Goal: Task Accomplishment & Management: Manage account settings

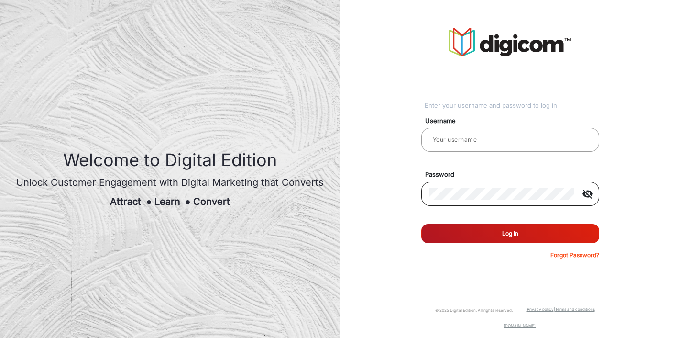
type input "Ashok"
click at [590, 194] on mat-icon "visibility_off" at bounding box center [587, 193] width 23 height 11
click at [610, 173] on div "Enter your username and password to log in Username Ashok Password visibility R…" at bounding box center [510, 143] width 354 height 287
click at [461, 141] on input "Ashok" at bounding box center [510, 139] width 163 height 11
click at [579, 97] on div "Enter your username and password to log in Username Ashok Password visibility R…" at bounding box center [510, 143] width 178 height 231
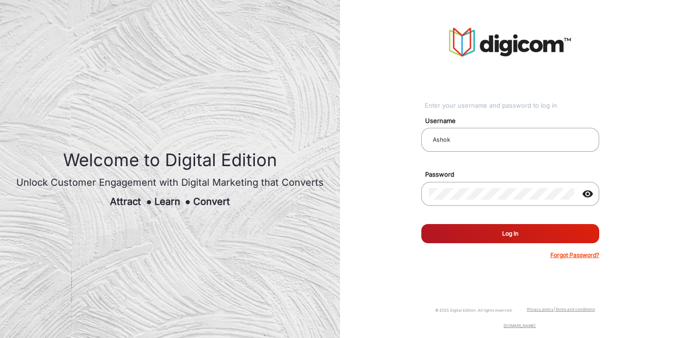
click at [496, 235] on button "Log In" at bounding box center [510, 233] width 178 height 19
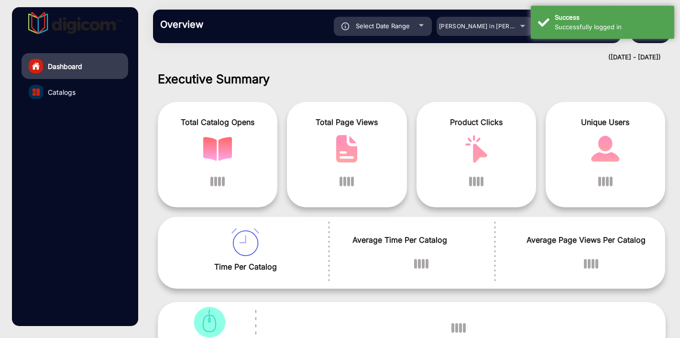
scroll to position [7, 0]
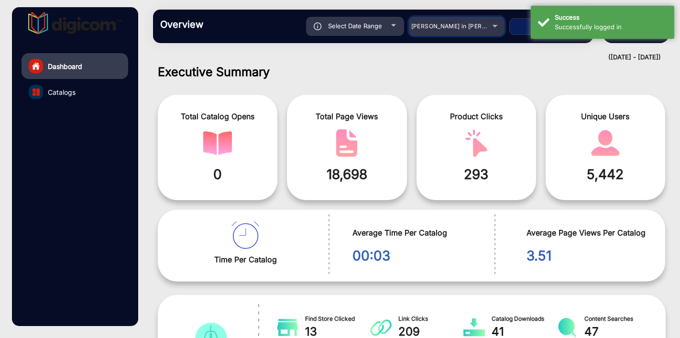
click at [467, 29] on span "[PERSON_NAME] in [PERSON_NAME]" at bounding box center [464, 25] width 106 height 7
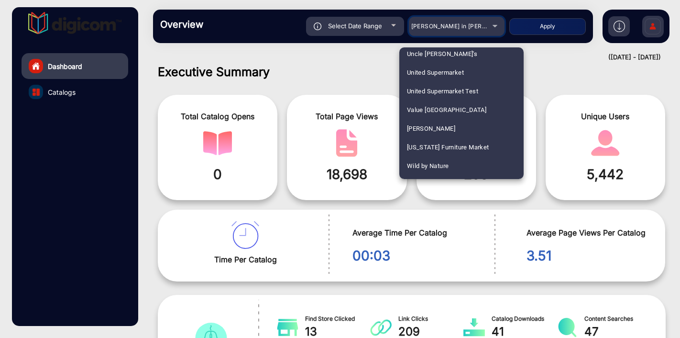
scroll to position [2430, 0]
click at [439, 75] on span "United Supermarket" at bounding box center [435, 73] width 57 height 19
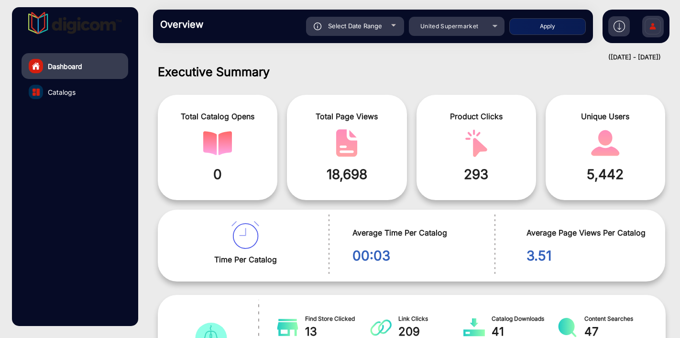
click at [415, 70] on h1 "Executive Summary" at bounding box center [412, 72] width 508 height 14
click at [652, 31] on img at bounding box center [653, 27] width 20 height 33
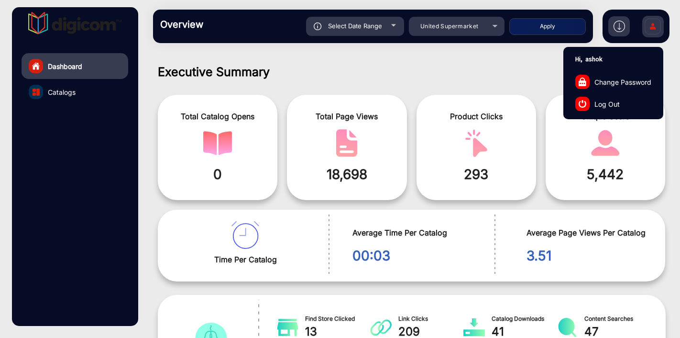
click at [607, 98] on span "Log Out" at bounding box center [606, 103] width 25 height 10
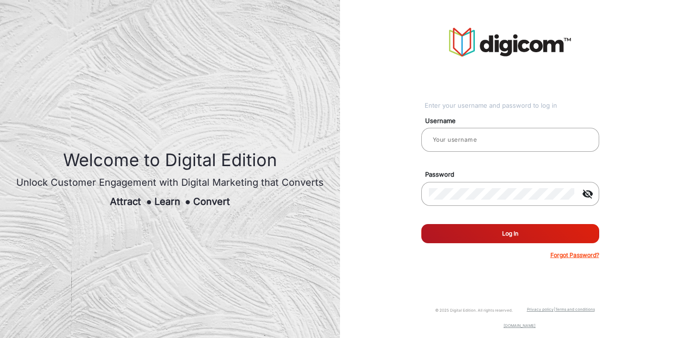
type input "Ashok"
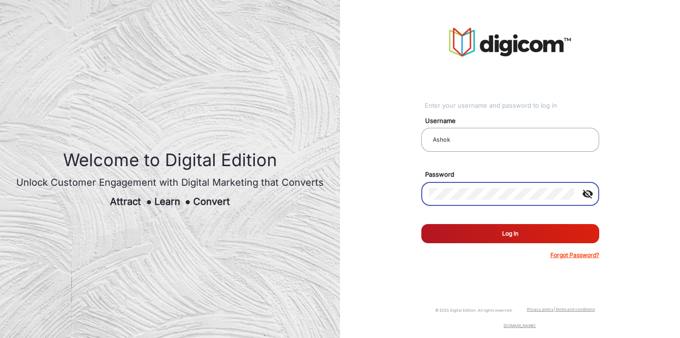
click at [587, 196] on mat-icon "visibility_off" at bounding box center [587, 193] width 23 height 11
